Goal: Information Seeking & Learning: Learn about a topic

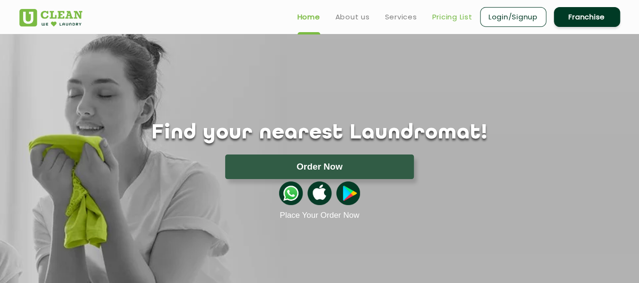
click at [447, 18] on link "Pricing List" at bounding box center [452, 16] width 40 height 11
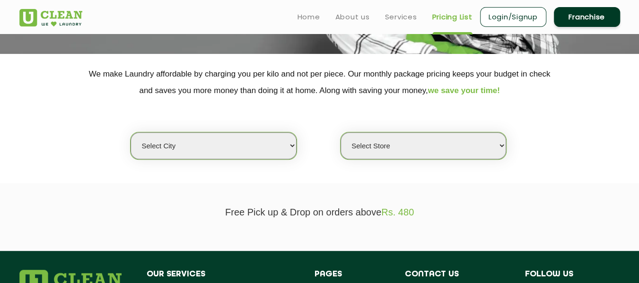
scroll to position [142, 0]
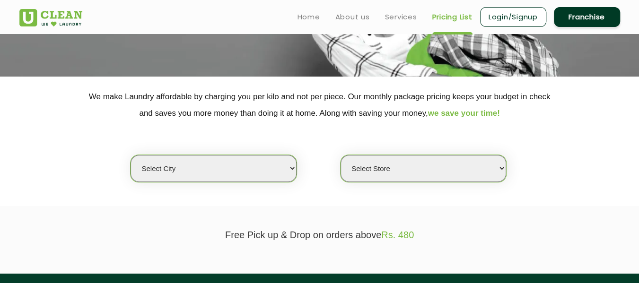
click at [289, 167] on select "Select city [GEOGRAPHIC_DATA] [GEOGRAPHIC_DATA] [GEOGRAPHIC_DATA] [GEOGRAPHIC_D…" at bounding box center [214, 168] width 166 height 27
click at [131, 155] on select "Select city [GEOGRAPHIC_DATA] [GEOGRAPHIC_DATA] [GEOGRAPHIC_DATA] [GEOGRAPHIC_D…" at bounding box center [214, 168] width 166 height 27
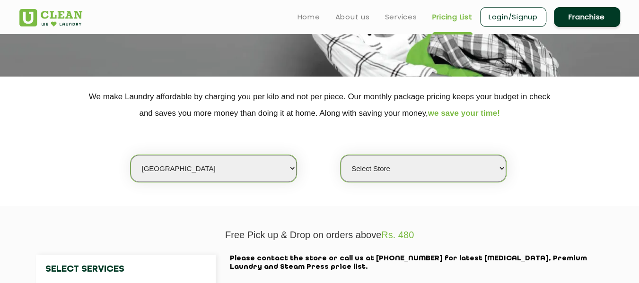
click at [448, 170] on select "Select Store" at bounding box center [424, 168] width 166 height 27
click at [385, 174] on select "Select Store" at bounding box center [424, 168] width 166 height 27
click at [492, 169] on select "Select Store" at bounding box center [424, 168] width 166 height 27
click at [282, 166] on select "Select city [GEOGRAPHIC_DATA] [GEOGRAPHIC_DATA] [GEOGRAPHIC_DATA] [GEOGRAPHIC_D…" at bounding box center [214, 168] width 166 height 27
select select "12"
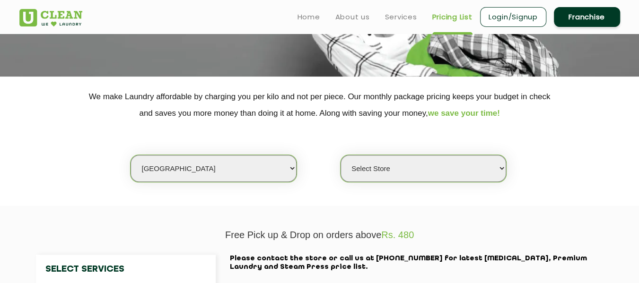
click at [131, 155] on select "Select city [GEOGRAPHIC_DATA] [GEOGRAPHIC_DATA] [GEOGRAPHIC_DATA] [GEOGRAPHIC_D…" at bounding box center [214, 168] width 166 height 27
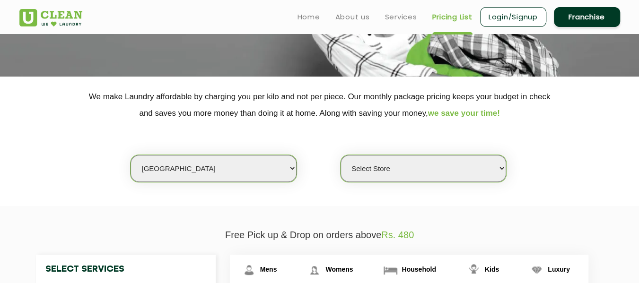
click at [496, 164] on select "Select Store UClean Shivranjani" at bounding box center [424, 168] width 166 height 27
select select "25"
click at [341, 155] on select "Select Store UClean Shivranjani" at bounding box center [424, 168] width 166 height 27
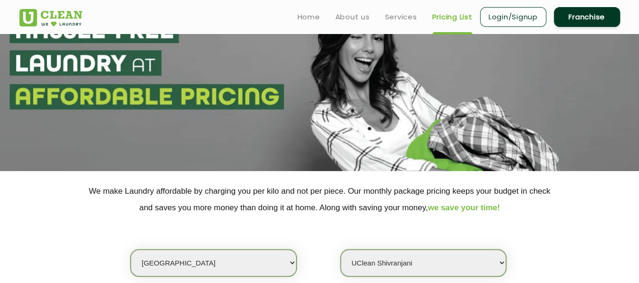
scroll to position [0, 0]
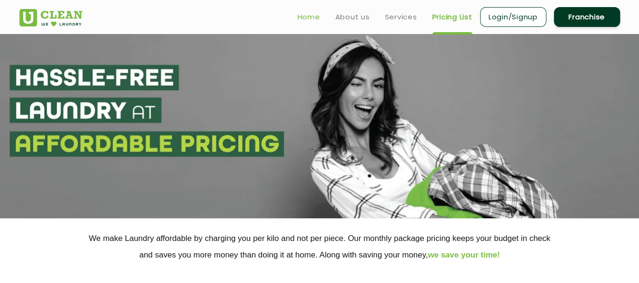
click at [306, 15] on link "Home" at bounding box center [309, 16] width 23 height 11
